Goal: Check status: Check status

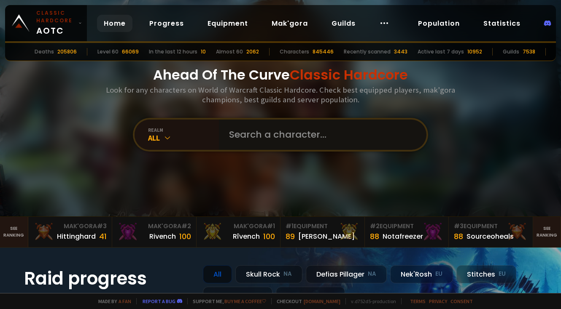
click at [284, 141] on input "text" at bounding box center [320, 135] width 192 height 30
type input "sanchthre"
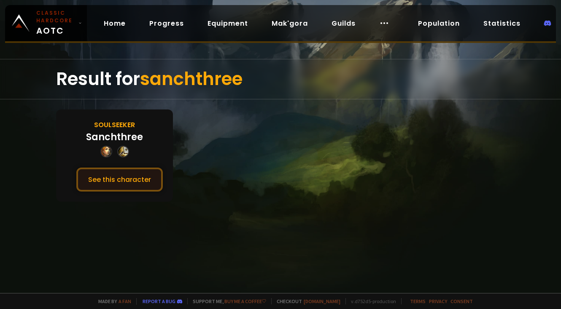
click at [122, 175] on button "See this character" at bounding box center [119, 180] width 86 height 24
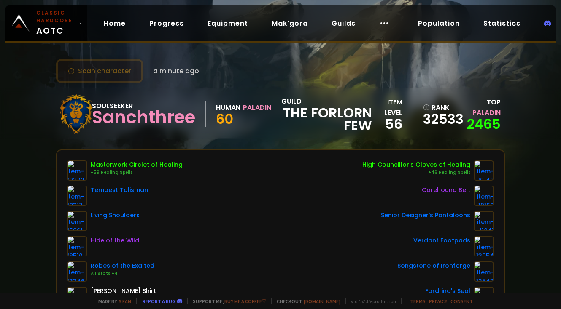
click at [110, 73] on button "Scan character" at bounding box center [99, 71] width 87 height 24
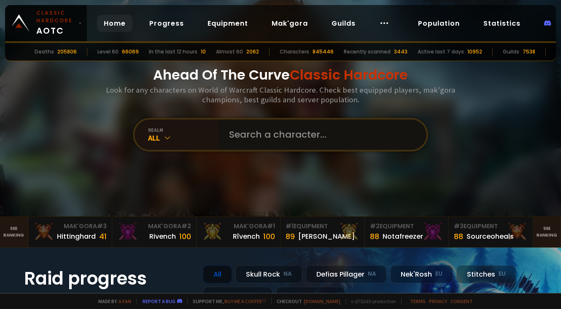
click at [272, 133] on input "text" at bounding box center [320, 135] width 192 height 30
type input "sanchthree"
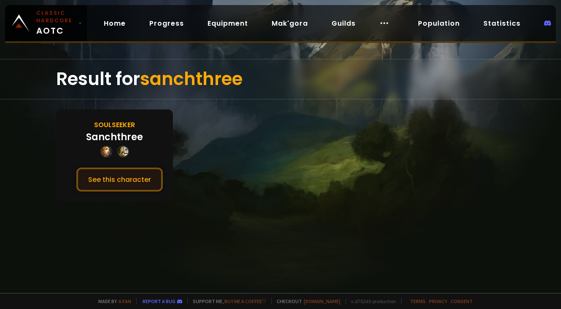
click at [130, 179] on button "See this character" at bounding box center [119, 180] width 86 height 24
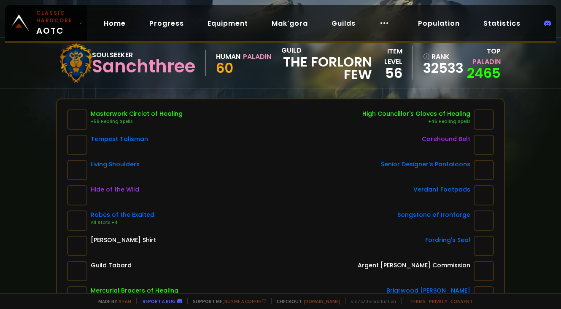
scroll to position [9, 0]
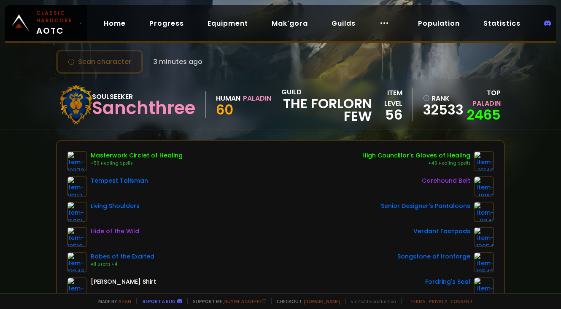
click at [90, 57] on button "Scan character" at bounding box center [99, 62] width 87 height 24
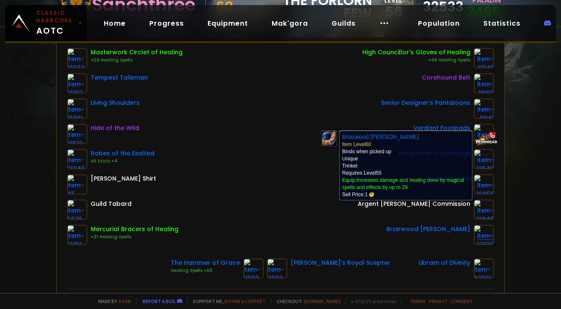
scroll to position [95, 0]
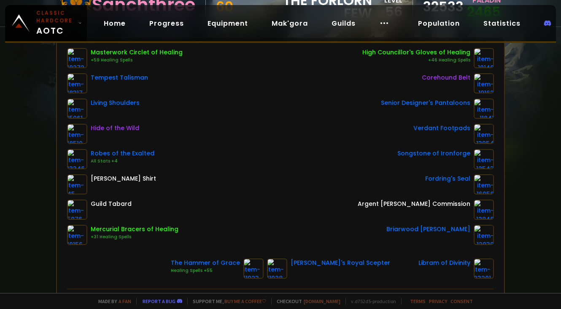
scroll to position [108, 0]
